Goal: Task Accomplishment & Management: Manage account settings

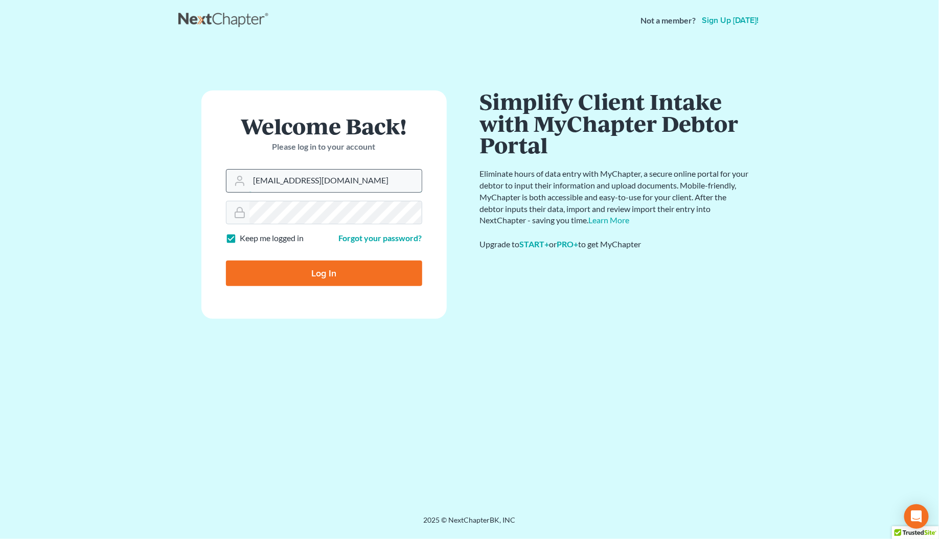
click at [251, 213] on form "Welcome Back! Please log in to your account Email Address service@kootenaibankr…" at bounding box center [323, 205] width 245 height 229
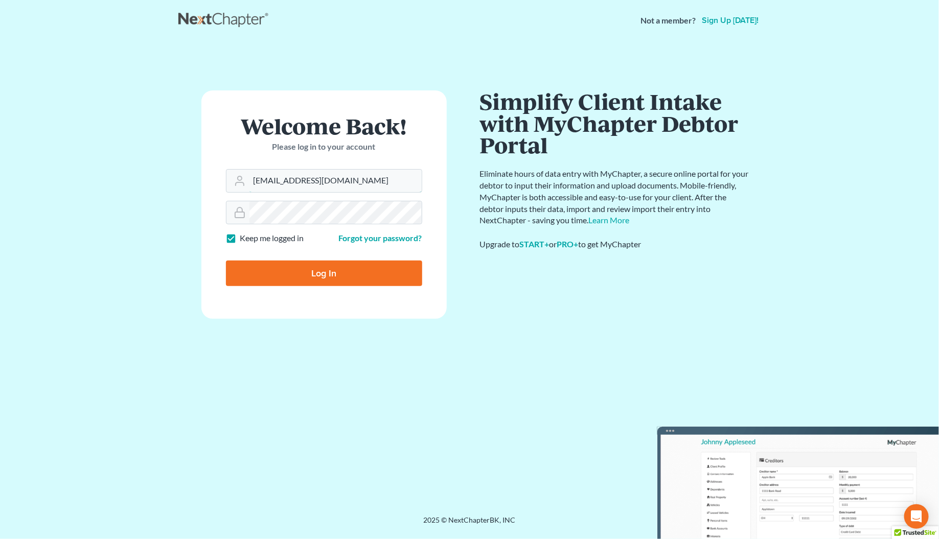
type input "andrea@kootenaibankruptcy.com"
click at [285, 279] on input "Log In" at bounding box center [324, 274] width 196 height 26
type input "Thinking..."
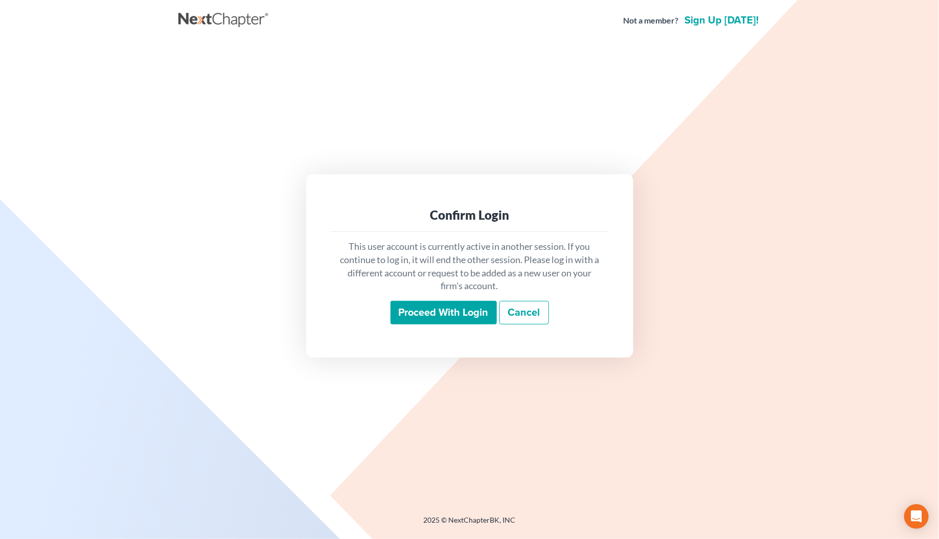
click at [404, 313] on input "Proceed with login" at bounding box center [444, 313] width 106 height 24
